Goal: Task Accomplishment & Management: Complete application form

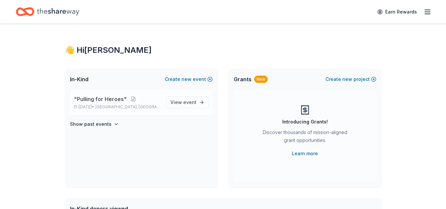
click at [106, 100] on span ""Pulling for Heroes"" at bounding box center [100, 99] width 53 height 8
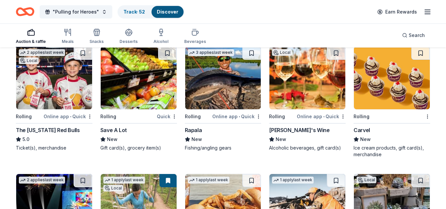
scroll to position [1604, 0]
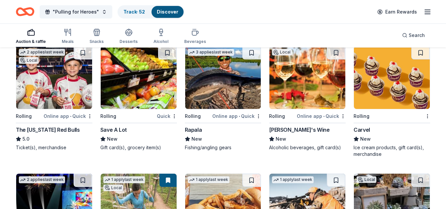
click at [203, 90] on img at bounding box center [223, 77] width 76 height 63
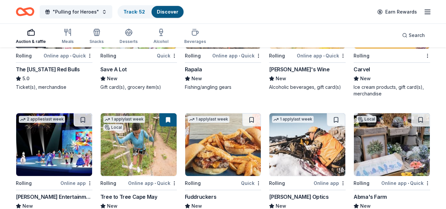
scroll to position [1710, 0]
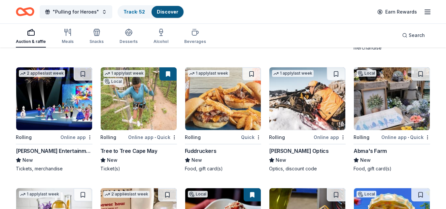
click at [309, 117] on img at bounding box center [307, 98] width 76 height 63
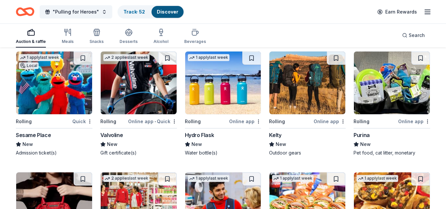
scroll to position [2102, 0]
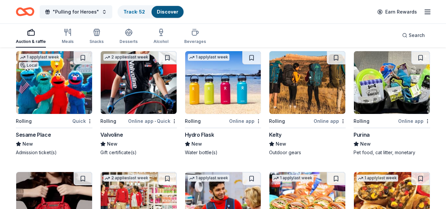
click at [301, 94] on img at bounding box center [307, 82] width 76 height 63
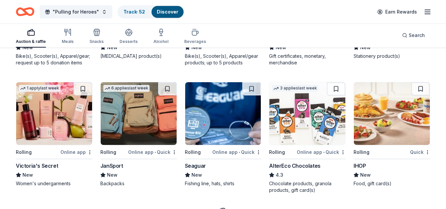
scroll to position [2447, 0]
click at [237, 126] on img at bounding box center [223, 113] width 76 height 63
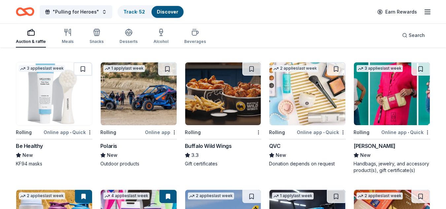
scroll to position [2594, 0]
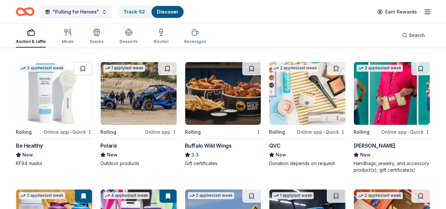
click at [160, 108] on img at bounding box center [139, 93] width 76 height 63
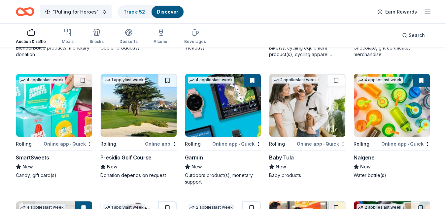
scroll to position [2837, 0]
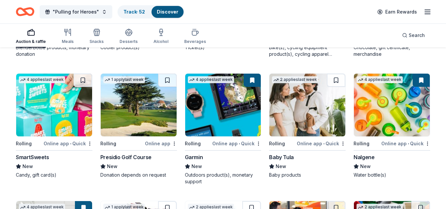
click at [219, 112] on img at bounding box center [223, 105] width 76 height 63
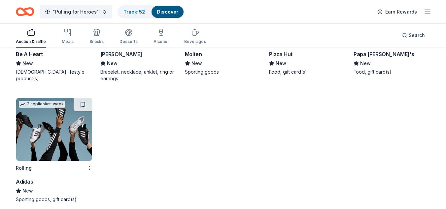
scroll to position [3564, 0]
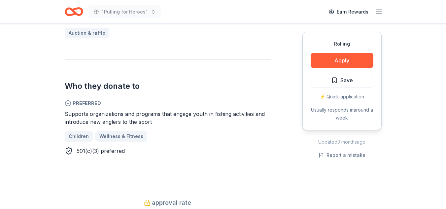
scroll to position [316, 0]
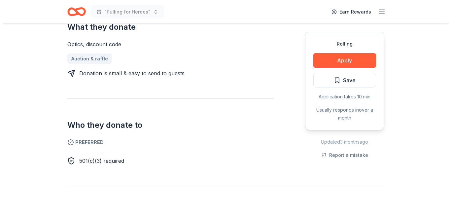
scroll to position [282, 0]
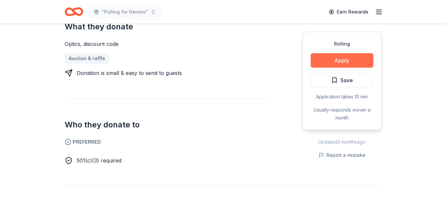
click at [356, 59] on button "Apply" at bounding box center [342, 60] width 63 height 15
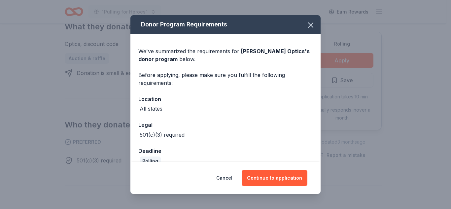
scroll to position [12, 0]
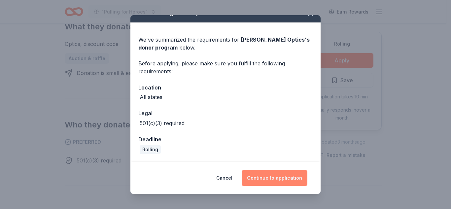
click at [277, 175] on button "Continue to application" at bounding box center [275, 178] width 66 height 16
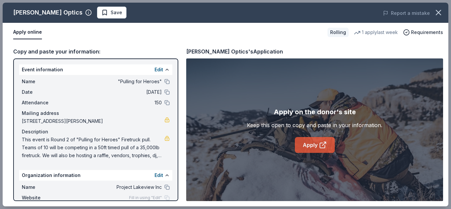
click at [305, 146] on link "Apply" at bounding box center [315, 145] width 40 height 16
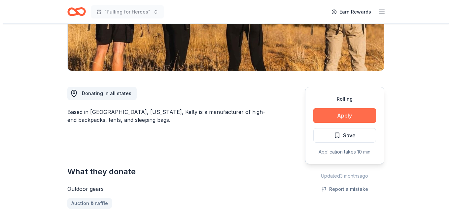
scroll to position [129, 0]
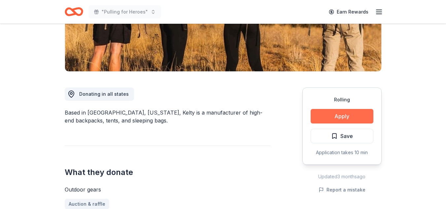
click at [352, 112] on button "Apply" at bounding box center [342, 116] width 63 height 15
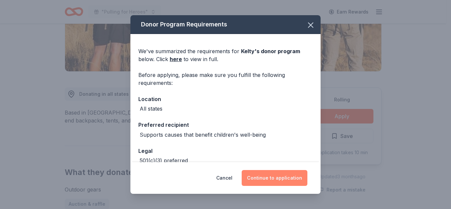
click at [275, 180] on button "Continue to application" at bounding box center [275, 178] width 66 height 16
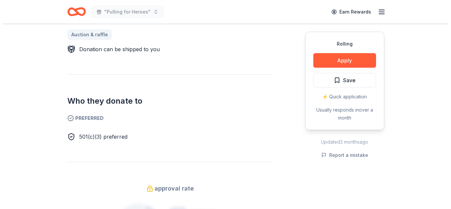
scroll to position [322, 0]
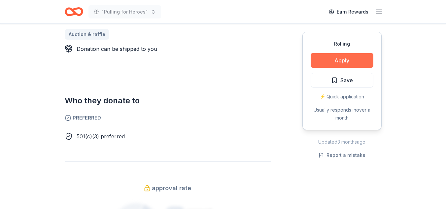
click at [350, 60] on button "Apply" at bounding box center [342, 60] width 63 height 15
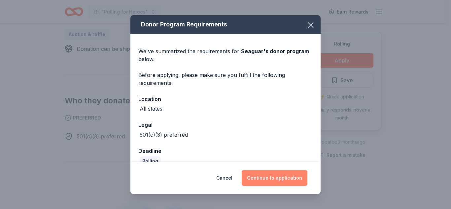
click at [274, 180] on button "Continue to application" at bounding box center [275, 178] width 66 height 16
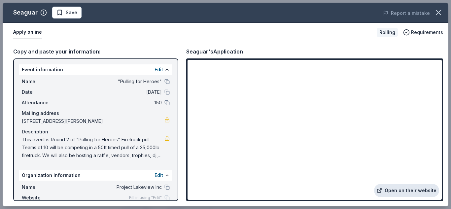
click at [405, 191] on link "Open on their website" at bounding box center [406, 190] width 65 height 13
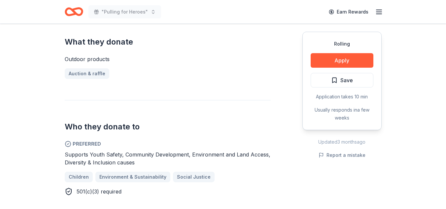
scroll to position [260, 0]
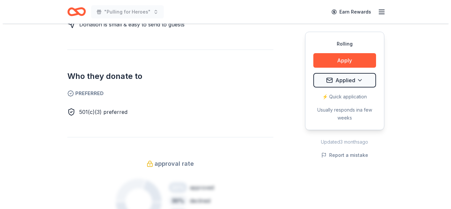
scroll to position [332, 0]
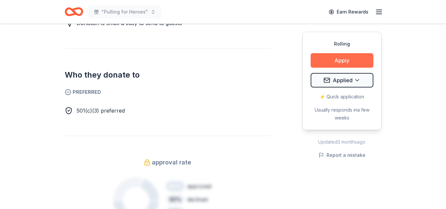
click at [345, 57] on button "Apply" at bounding box center [342, 60] width 63 height 15
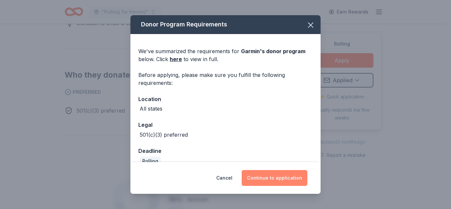
click at [268, 177] on button "Continue to application" at bounding box center [275, 178] width 66 height 16
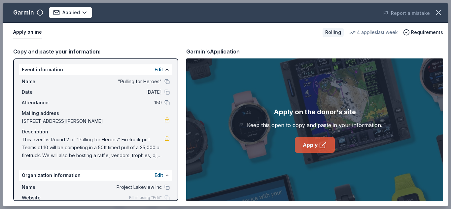
click at [304, 141] on link "Apply" at bounding box center [315, 145] width 40 height 16
